Goal: Obtain resource: Download file/media

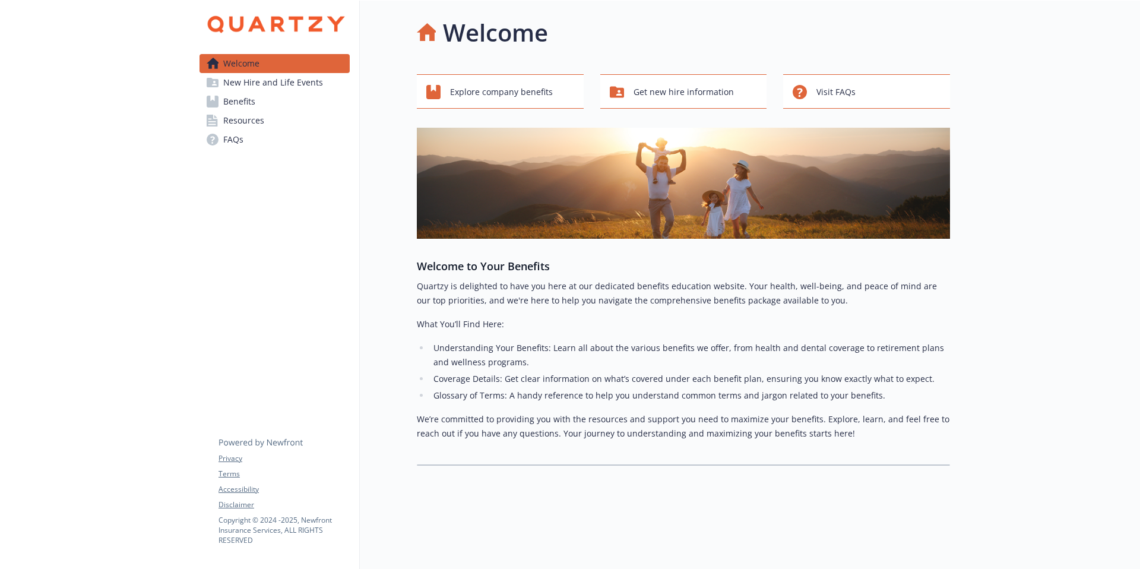
click at [244, 103] on span "Benefits" at bounding box center [239, 101] width 32 height 19
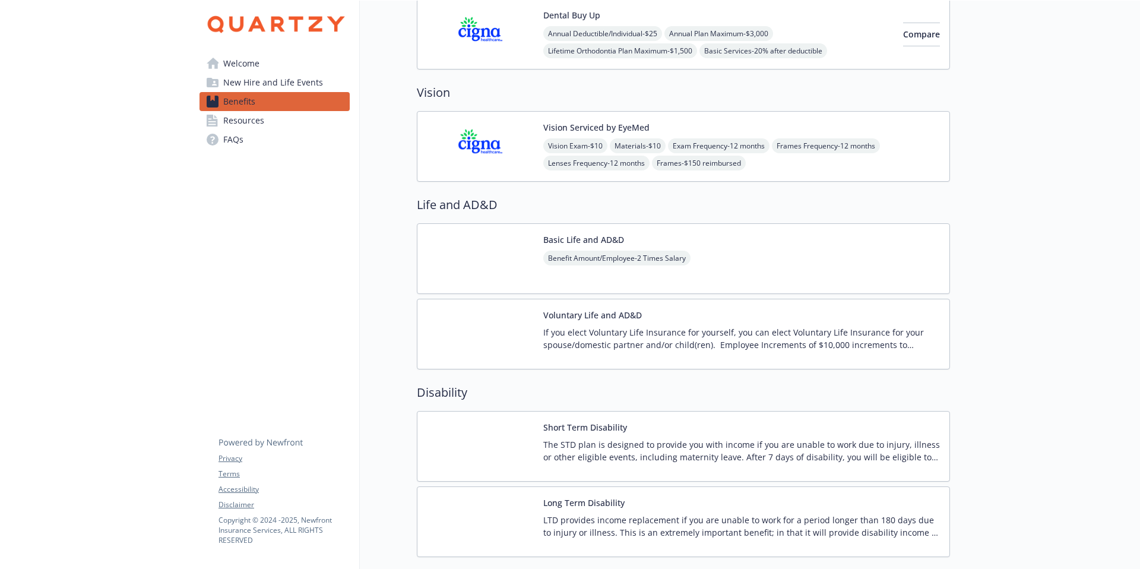
scroll to position [552, 0]
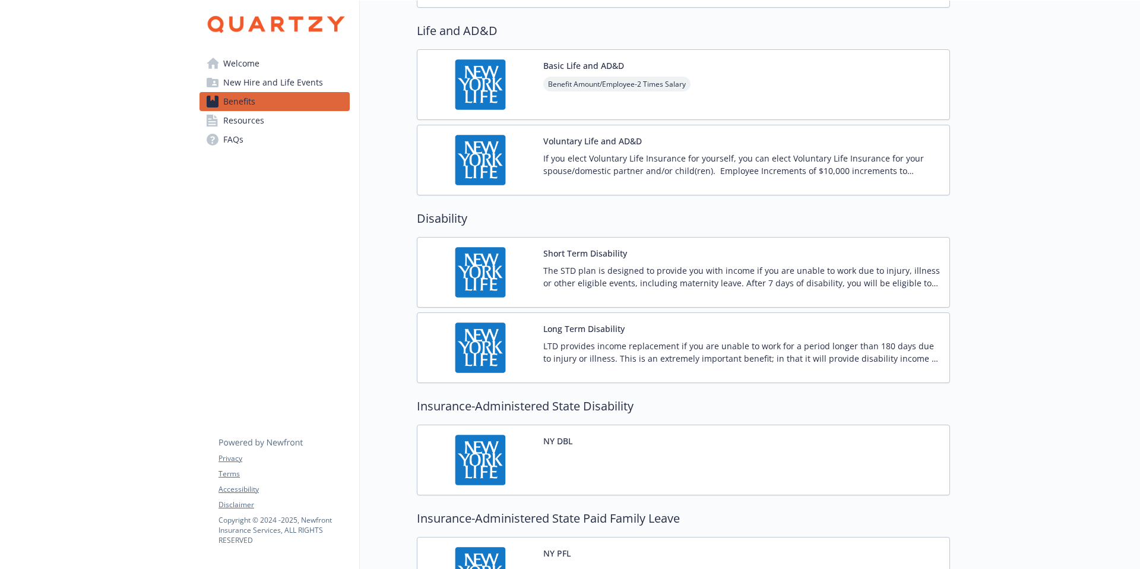
click at [629, 253] on div "Short Term Disability The STD plan is designed to provide you with income if yo…" at bounding box center [741, 272] width 397 height 50
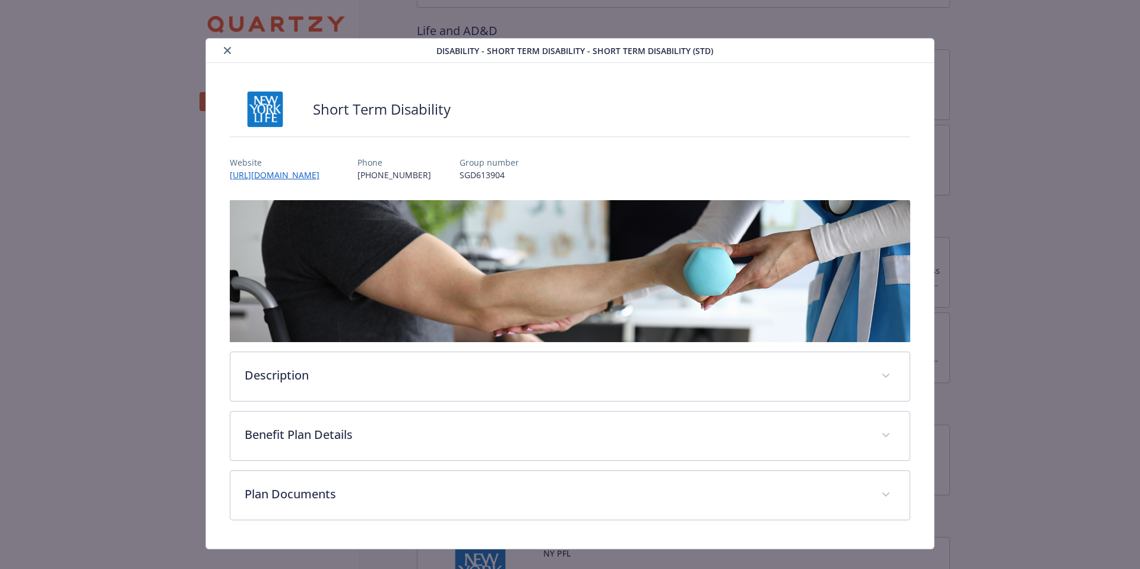
scroll to position [17, 0]
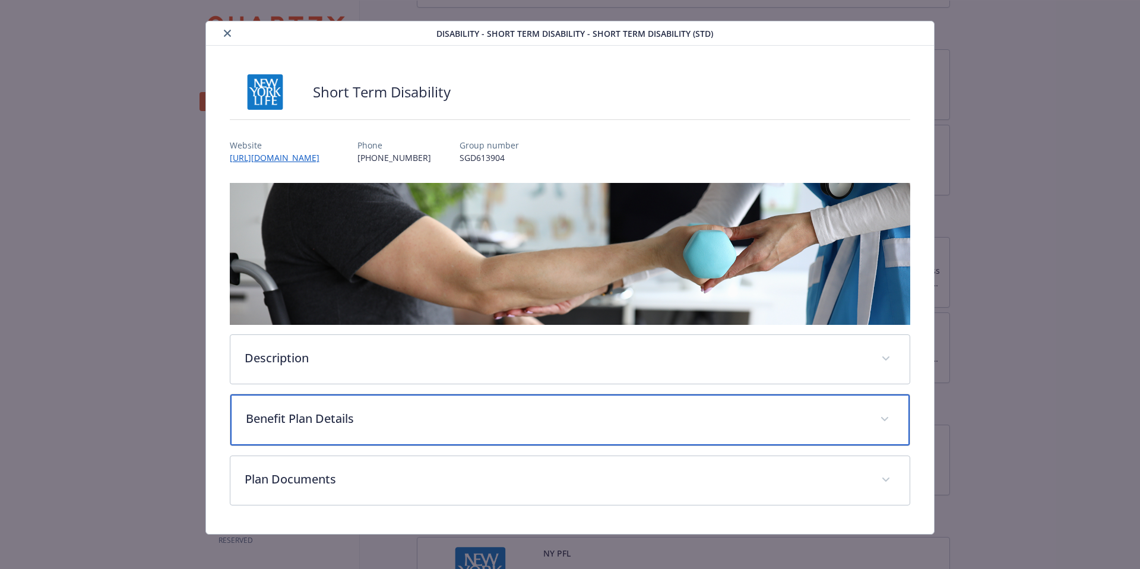
click at [468, 430] on div "Benefit Plan Details" at bounding box center [570, 419] width 680 height 51
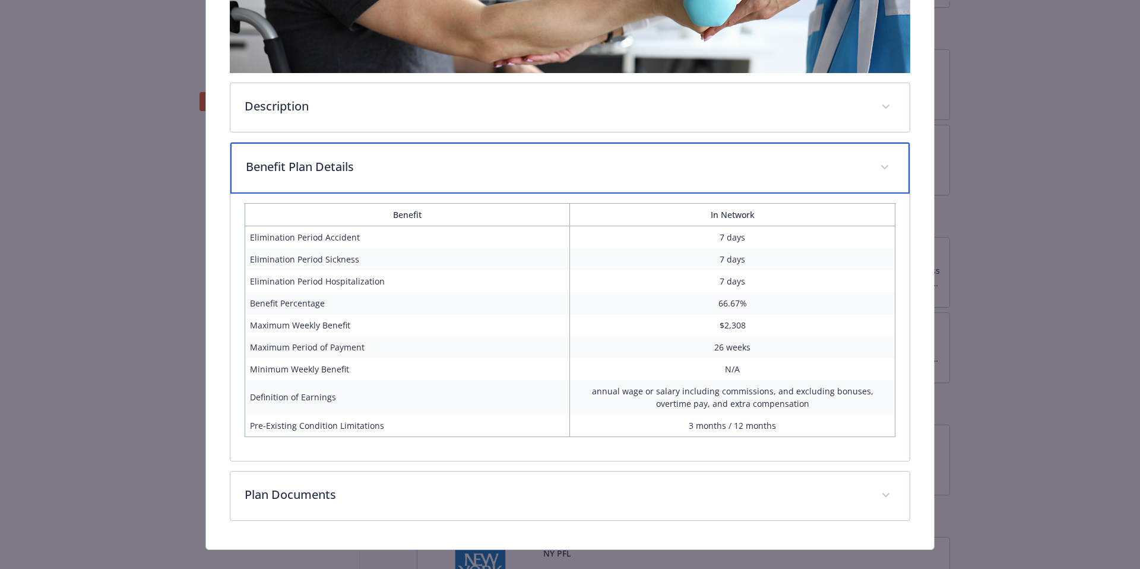
scroll to position [271, 0]
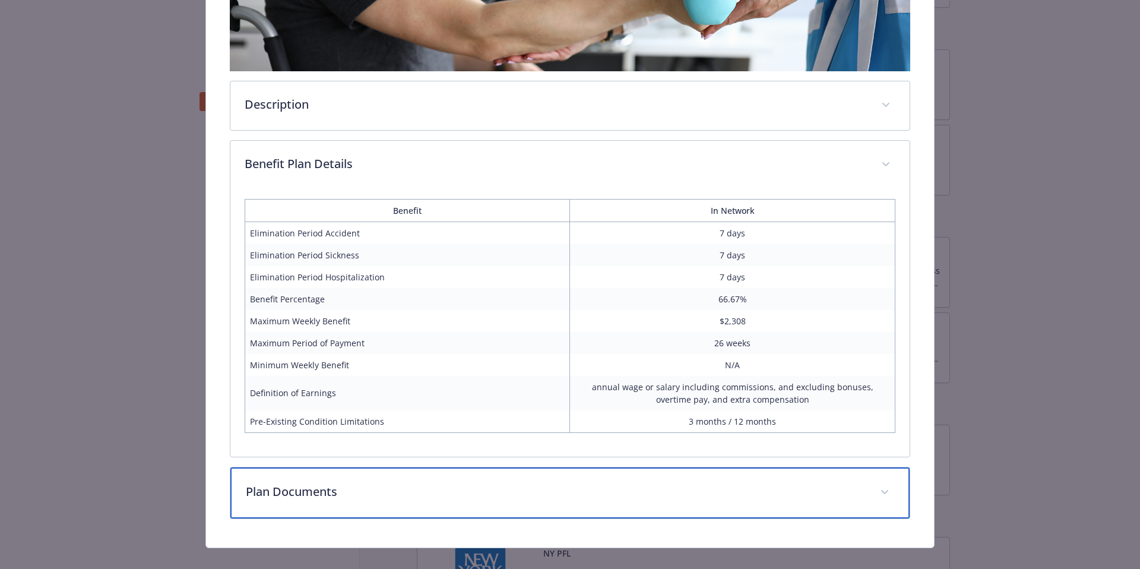
click at [406, 483] on p "Plan Documents" at bounding box center [556, 492] width 620 height 18
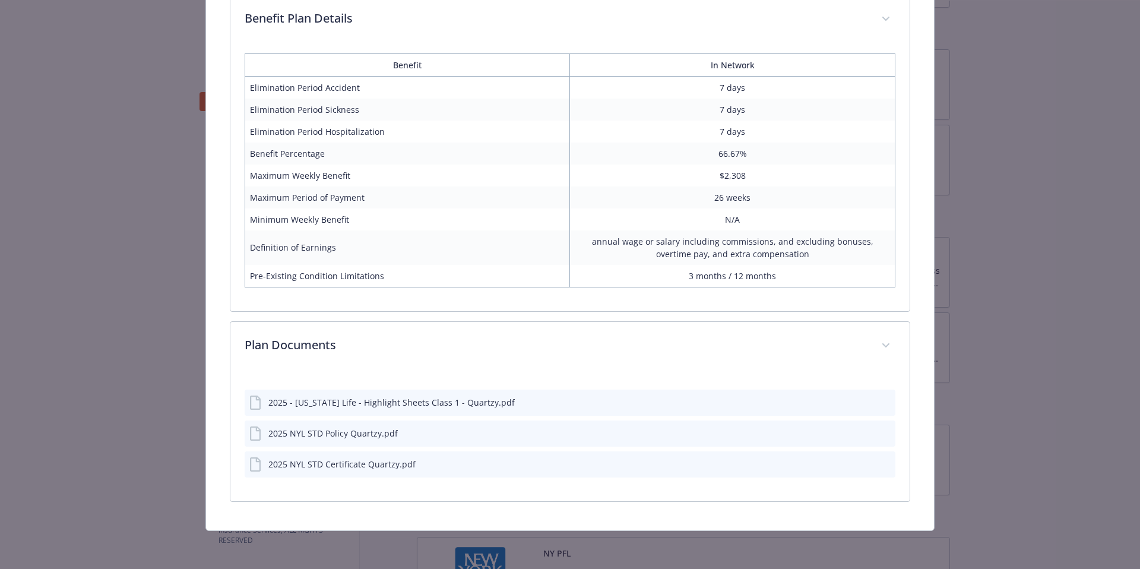
scroll to position [415, 0]
click at [344, 406] on div "2025 - [US_STATE] Life - Highlight Sheets Class 1 - Quartzy.pdf" at bounding box center [391, 403] width 246 height 12
click at [879, 403] on icon "preview file" at bounding box center [884, 403] width 11 height 8
click at [888, 429] on div "2025 NYL STD Policy Quartzy.pdf" at bounding box center [570, 435] width 651 height 26
click at [884, 433] on div "2025 NYL STD Policy Quartzy.pdf" at bounding box center [570, 435] width 651 height 26
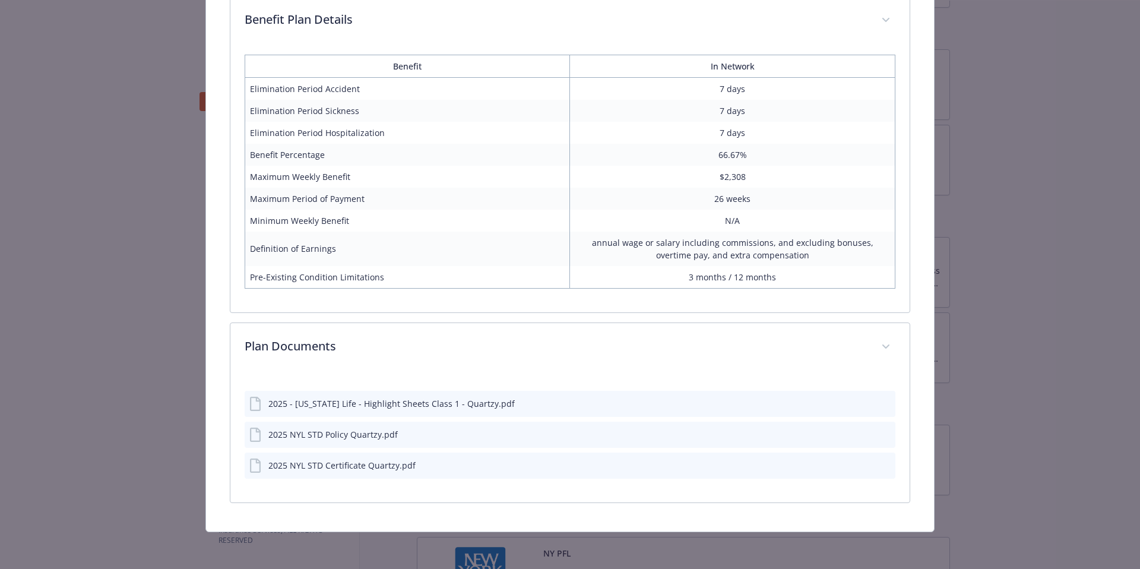
click at [879, 433] on icon "preview file" at bounding box center [884, 433] width 11 height 8
click at [879, 464] on icon "preview file" at bounding box center [884, 465] width 11 height 8
click at [879, 462] on icon "preview file" at bounding box center [884, 464] width 11 height 8
click at [860, 464] on icon "download file" at bounding box center [864, 464] width 9 height 9
